Goal: Information Seeking & Learning: Check status

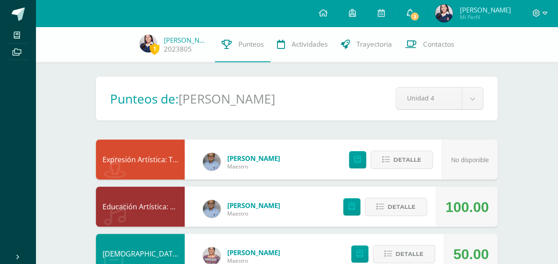
click at [414, 10] on icon at bounding box center [409, 13] width 7 height 8
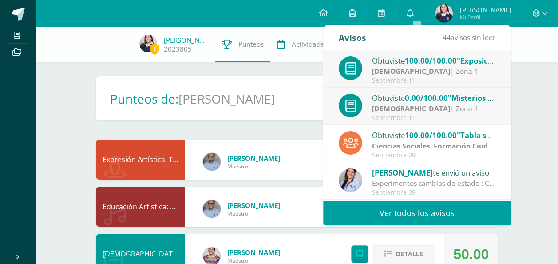
click at [402, 73] on strong "[DEMOGRAPHIC_DATA]" at bounding box center [411, 71] width 78 height 10
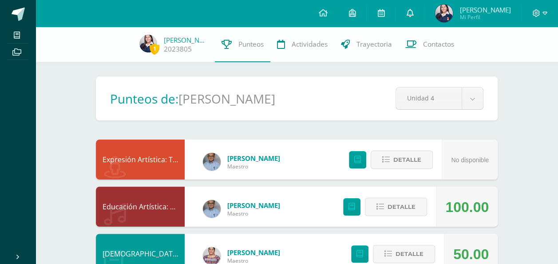
click at [414, 9] on icon at bounding box center [409, 13] width 7 height 8
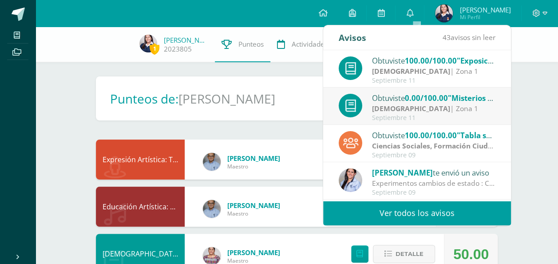
click at [418, 104] on strong "[DEMOGRAPHIC_DATA]" at bounding box center [411, 108] width 78 height 10
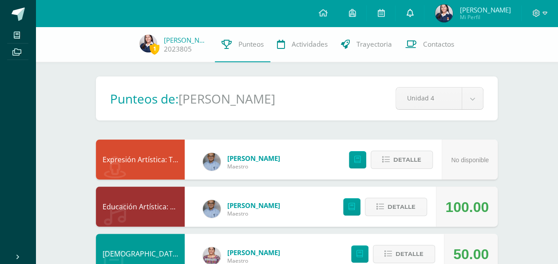
click at [414, 11] on icon at bounding box center [409, 13] width 7 height 8
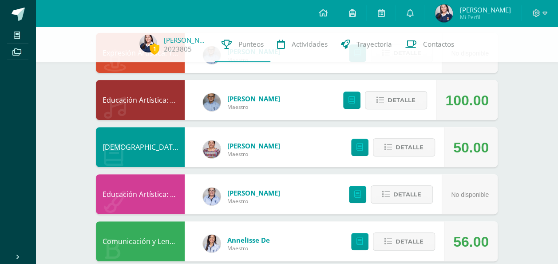
scroll to position [68, 0]
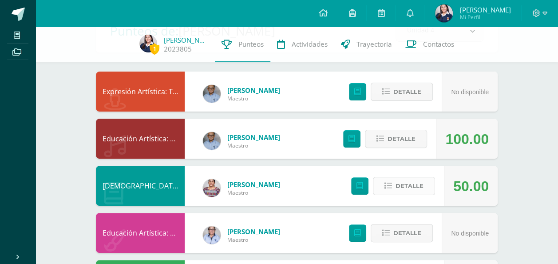
click at [393, 182] on button "Detalle" at bounding box center [404, 186] width 62 height 18
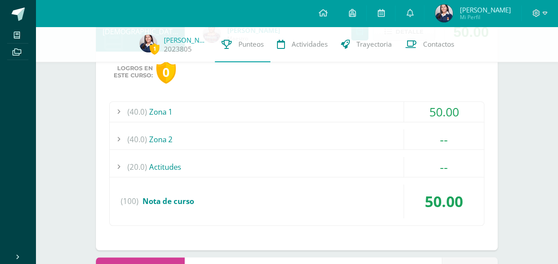
scroll to position [235, 0]
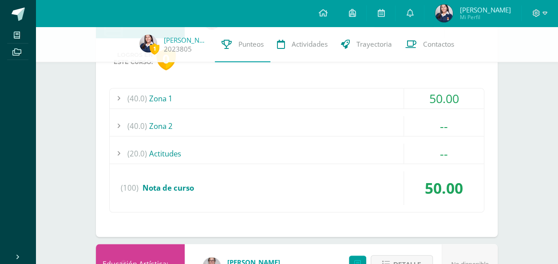
click at [118, 96] on div at bounding box center [119, 98] width 18 height 20
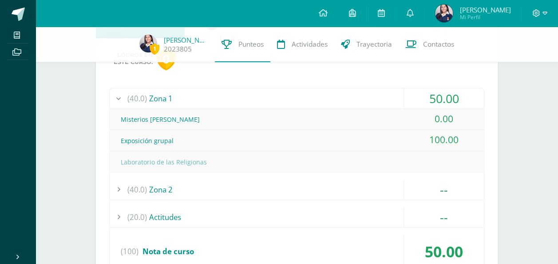
click at [414, 12] on icon at bounding box center [409, 13] width 7 height 8
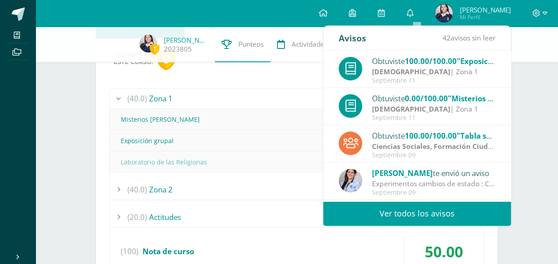
click at [400, 104] on strong "[DEMOGRAPHIC_DATA]" at bounding box center [411, 109] width 78 height 10
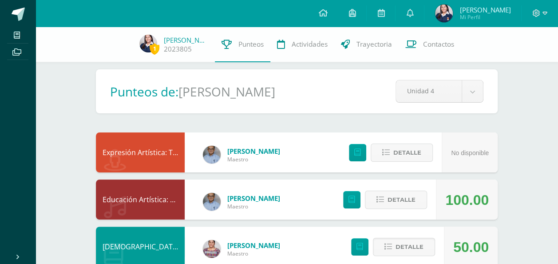
scroll to position [0, 0]
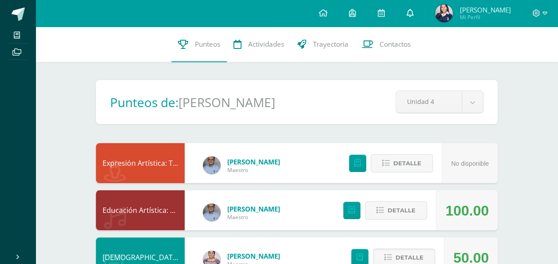
click at [414, 8] on span at bounding box center [409, 13] width 7 height 10
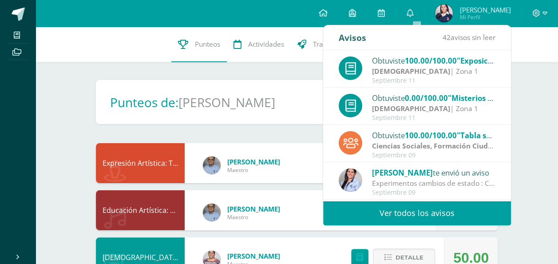
click at [394, 112] on strong "[DEMOGRAPHIC_DATA]" at bounding box center [411, 108] width 78 height 10
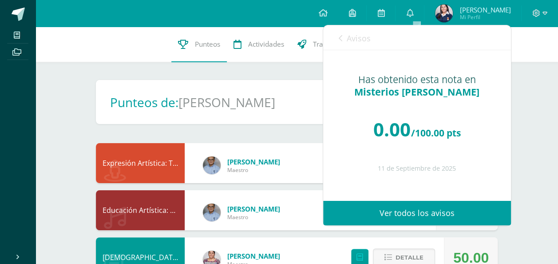
scroll to position [231, 0]
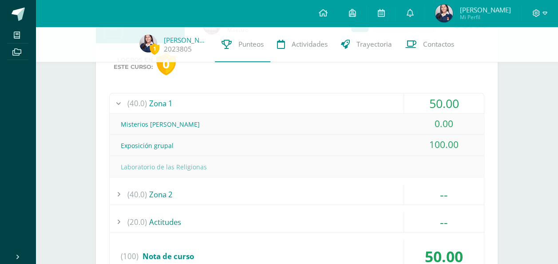
click at [123, 101] on div at bounding box center [119, 103] width 18 height 20
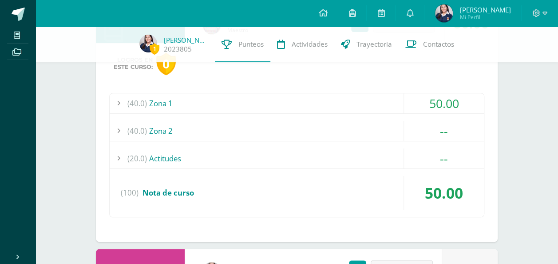
click at [123, 101] on div at bounding box center [119, 103] width 18 height 20
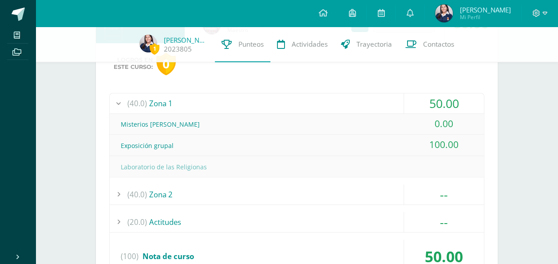
click at [120, 192] on div at bounding box center [119, 194] width 18 height 20
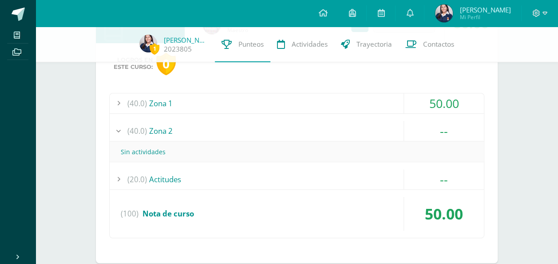
click at [121, 177] on div at bounding box center [119, 179] width 18 height 20
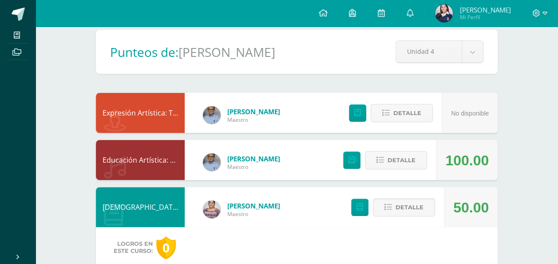
scroll to position [0, 0]
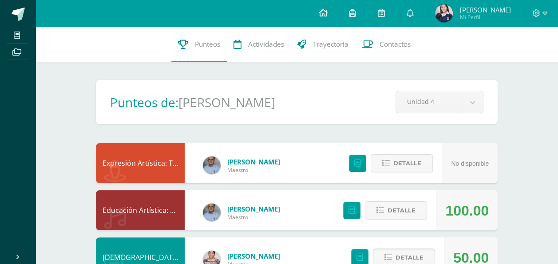
click at [329, 7] on link at bounding box center [323, 13] width 30 height 27
click at [327, 8] on span at bounding box center [322, 13] width 9 height 10
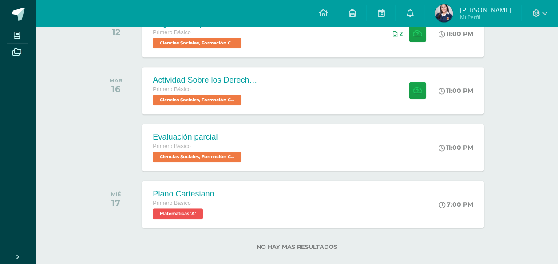
scroll to position [236, 0]
